Goal: Task Accomplishment & Management: Manage account settings

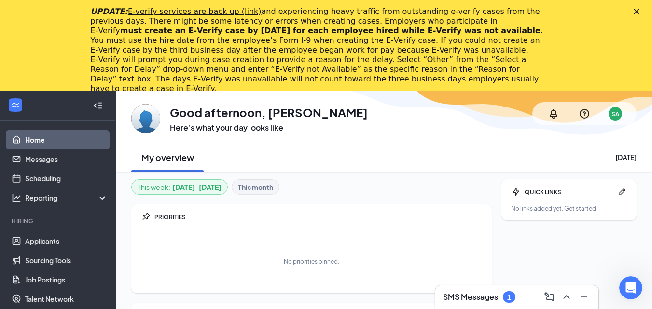
click at [639, 12] on polygon "Close" at bounding box center [637, 12] width 6 height 6
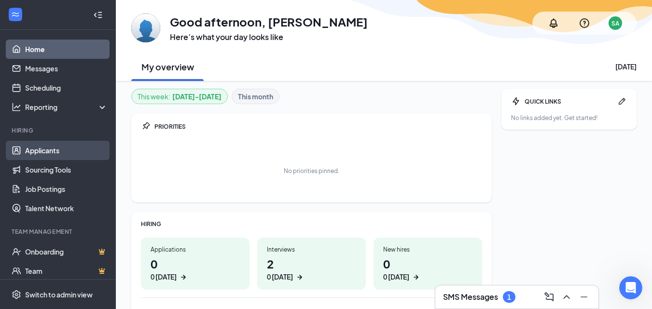
click at [56, 152] on link "Applicants" at bounding box center [66, 150] width 83 height 19
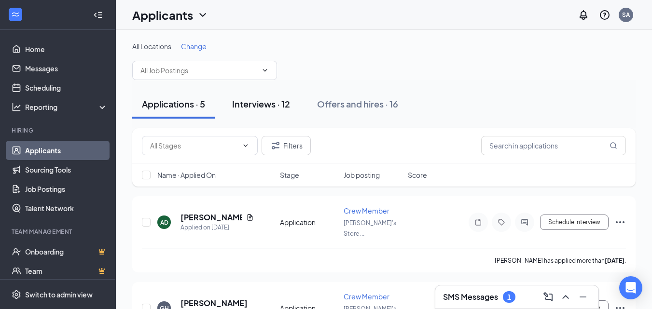
click at [282, 108] on div "Interviews · 12" at bounding box center [261, 104] width 58 height 12
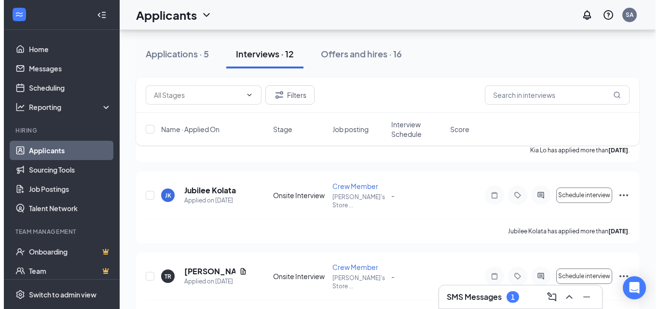
scroll to position [353, 0]
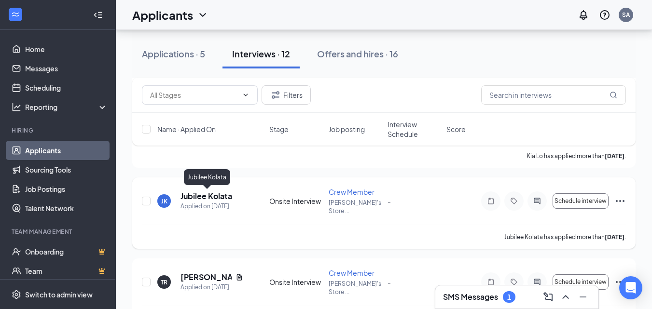
click at [220, 197] on h5 "Jubilee Kolata" at bounding box center [206, 196] width 52 height 11
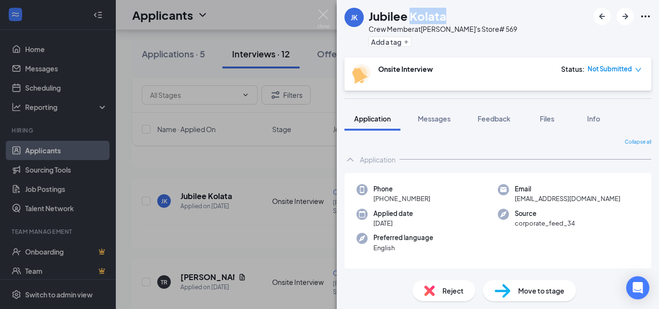
drag, startPoint x: 410, startPoint y: 16, endPoint x: 470, endPoint y: 21, distance: 59.5
click at [470, 21] on div "Jubilee Kolata" at bounding box center [443, 16] width 149 height 16
copy h1 "Kolata"
click at [545, 121] on span "Files" at bounding box center [547, 118] width 14 height 9
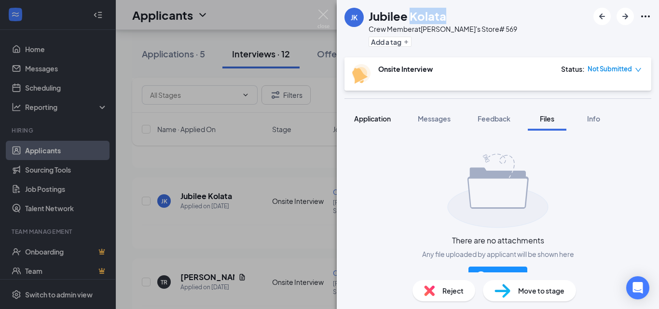
click at [372, 122] on span "Application" at bounding box center [372, 118] width 37 height 9
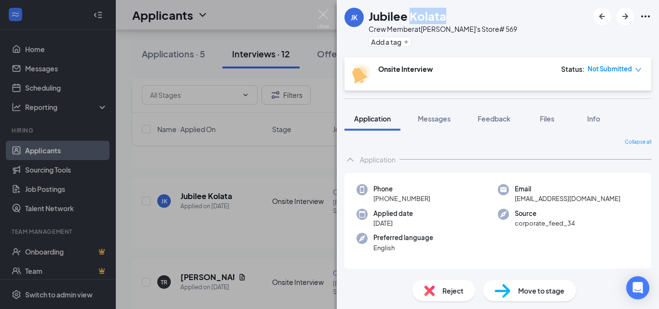
drag, startPoint x: 382, startPoint y: 198, endPoint x: 444, endPoint y: 202, distance: 62.3
click at [444, 202] on div "Phone [PHONE_NUMBER]" at bounding box center [427, 194] width 141 height 20
copy span "[PHONE_NUMBER]"
click at [445, 202] on div "Phone [PHONE_NUMBER]" at bounding box center [427, 194] width 141 height 20
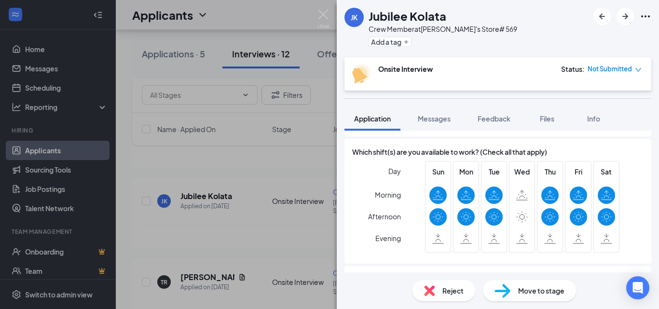
scroll to position [387, 0]
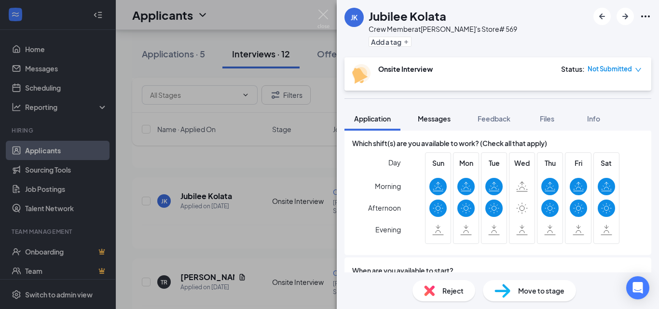
click at [431, 116] on span "Messages" at bounding box center [434, 118] width 33 height 9
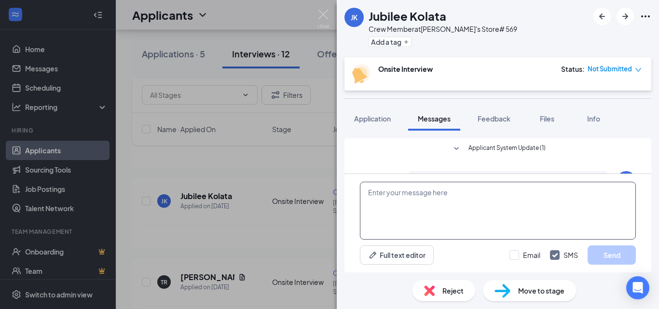
click at [395, 190] on textarea at bounding box center [498, 211] width 276 height 58
paste textarea "Hi there! If you are interested in the position at [PERSON_NAME]'s, please cont…"
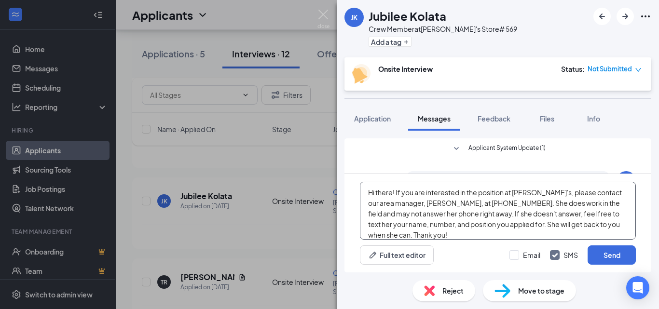
scroll to position [11, 0]
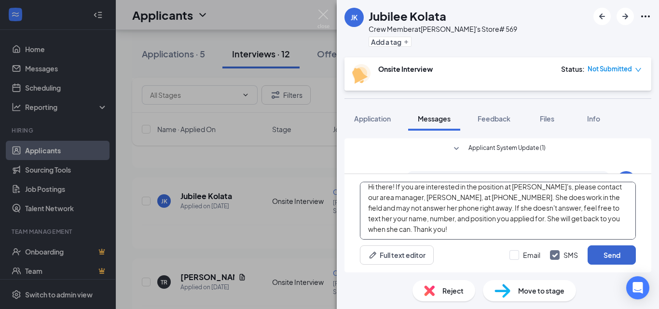
type textarea "Hi there! If you are interested in the position at [PERSON_NAME]'s, please cont…"
click at [598, 249] on button "Send" at bounding box center [612, 255] width 48 height 19
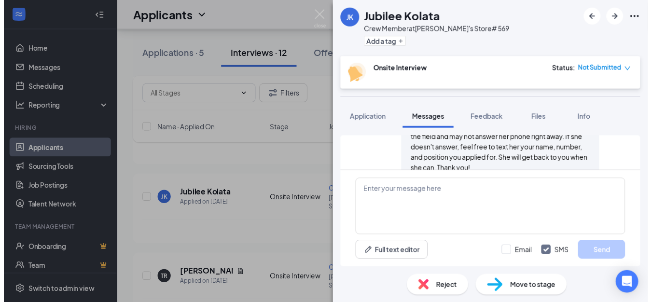
scroll to position [324, 0]
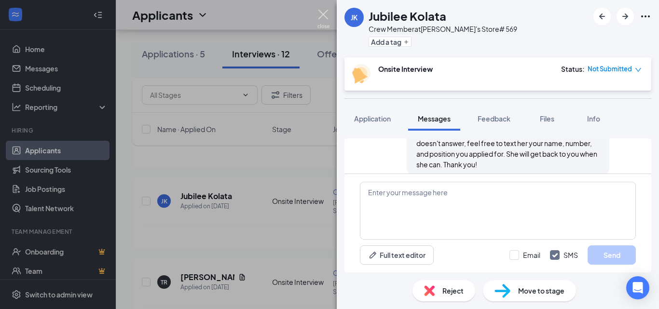
click at [323, 21] on img at bounding box center [324, 19] width 12 height 19
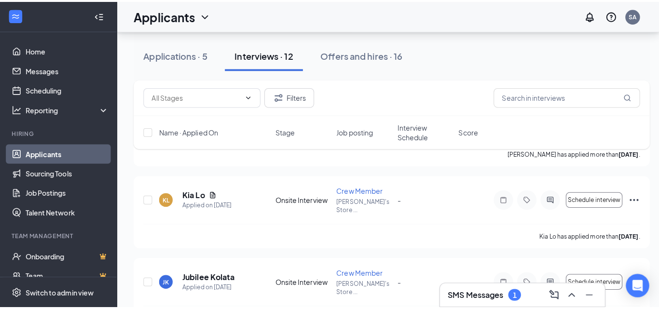
scroll to position [275, 0]
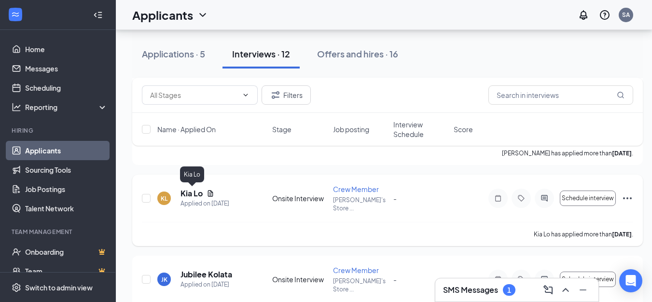
click at [192, 195] on h5 "Kia Lo" at bounding box center [191, 193] width 22 height 11
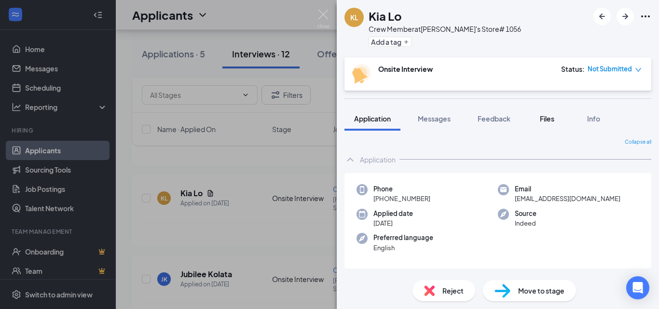
click at [542, 122] on span "Files" at bounding box center [547, 118] width 14 height 9
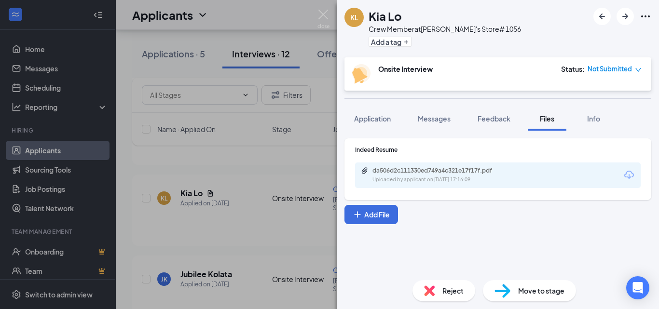
click at [634, 179] on icon "Download" at bounding box center [629, 175] width 12 height 12
click at [380, 115] on span "Application" at bounding box center [372, 118] width 37 height 9
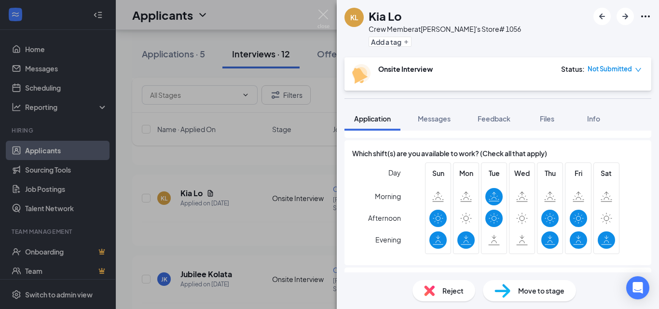
scroll to position [366, 0]
